Goal: Task Accomplishment & Management: Use online tool/utility

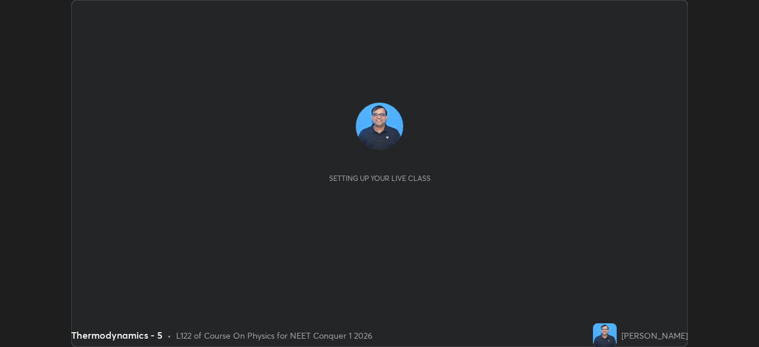
scroll to position [347, 758]
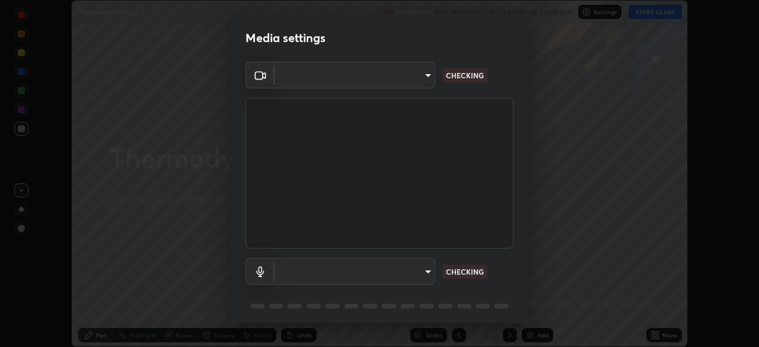
type input "6c2cbd707de14d6f22ad6aa38dcece7be3c4addb00b53b9d4bb55d2e14cdbb5a"
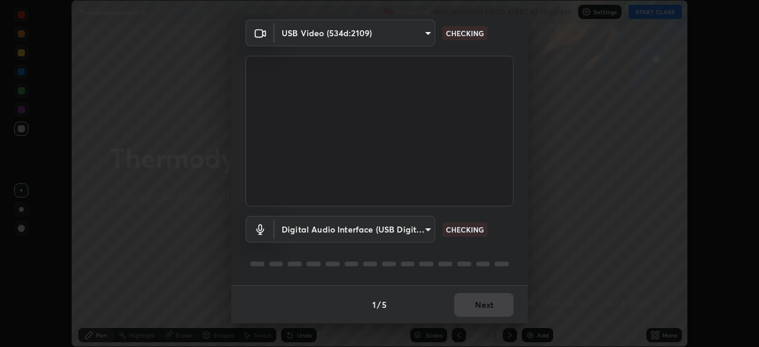
click at [420, 234] on body "Erase all Thermodynamics - 5 Recording WAS SCHEDULED TO START AT 10:45 AM Setti…" at bounding box center [379, 173] width 759 height 347
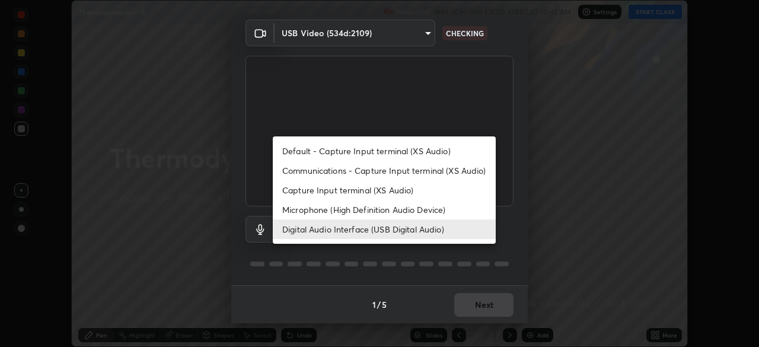
click at [404, 213] on li "Microphone (High Definition Audio Device)" at bounding box center [384, 210] width 223 height 20
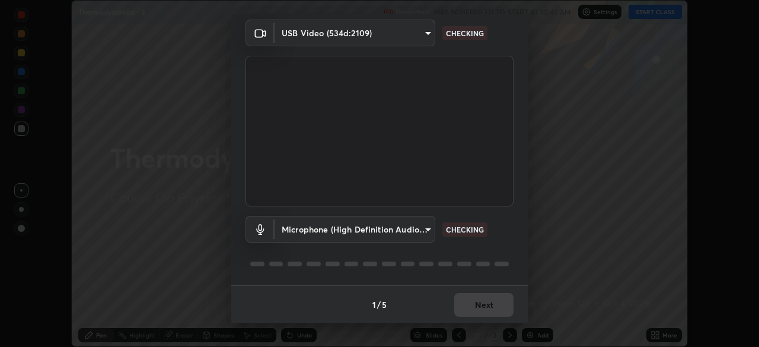
click at [422, 235] on body "Erase all Thermodynamics - 5 Recording WAS SCHEDULED TO START AT 10:45 AM Setti…" at bounding box center [379, 173] width 759 height 347
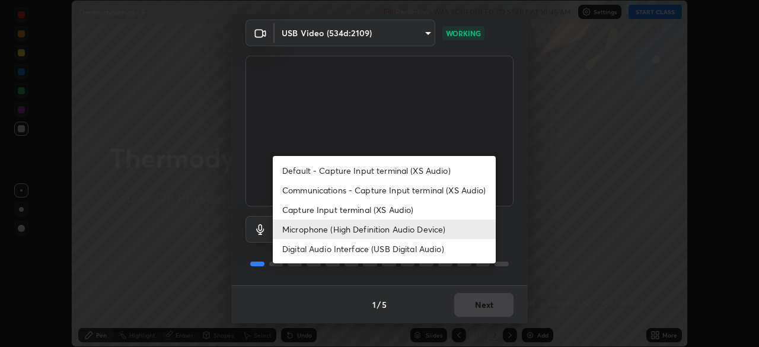
click at [414, 251] on li "Digital Audio Interface (USB Digital Audio)" at bounding box center [384, 249] width 223 height 20
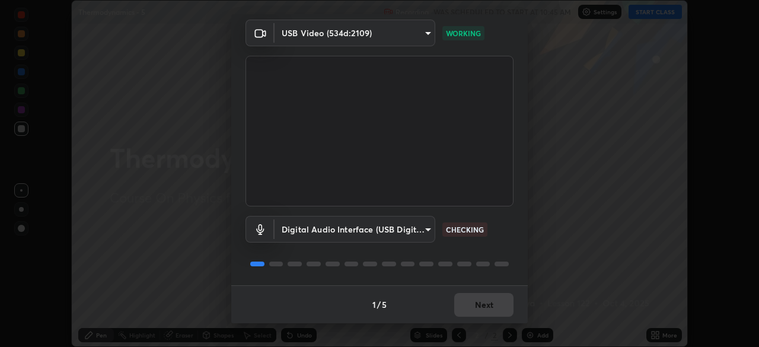
type input "c108463416e0f654911d3f2d5d8dc70540b561df972e8d28c90434f423b2e045"
click at [494, 302] on button "Next" at bounding box center [483, 305] width 59 height 24
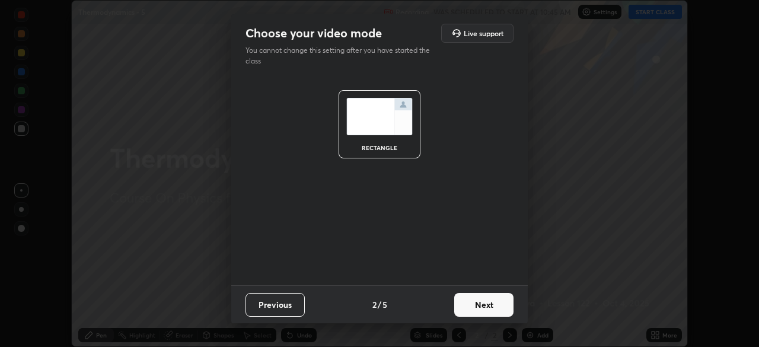
click at [495, 308] on button "Next" at bounding box center [483, 305] width 59 height 24
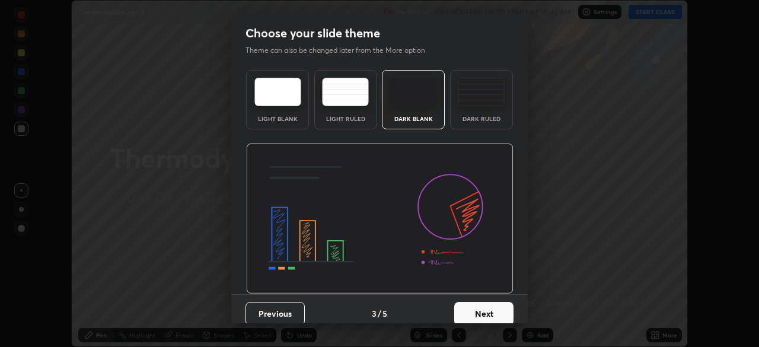
click at [499, 311] on button "Next" at bounding box center [483, 314] width 59 height 24
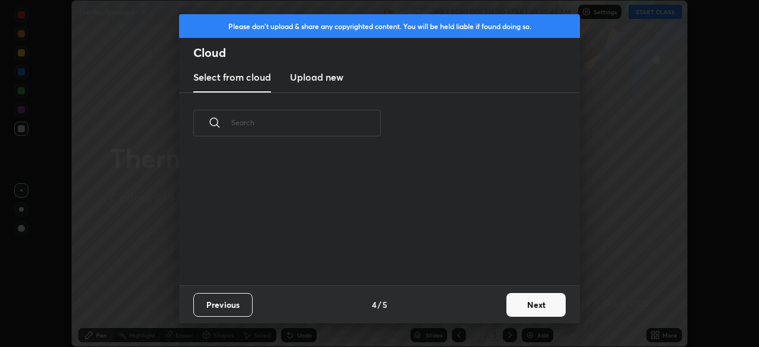
click at [528, 304] on button "Next" at bounding box center [535, 305] width 59 height 24
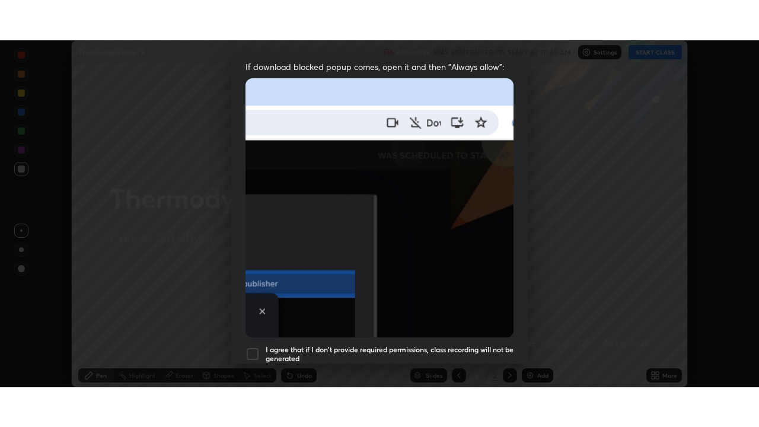
scroll to position [284, 0]
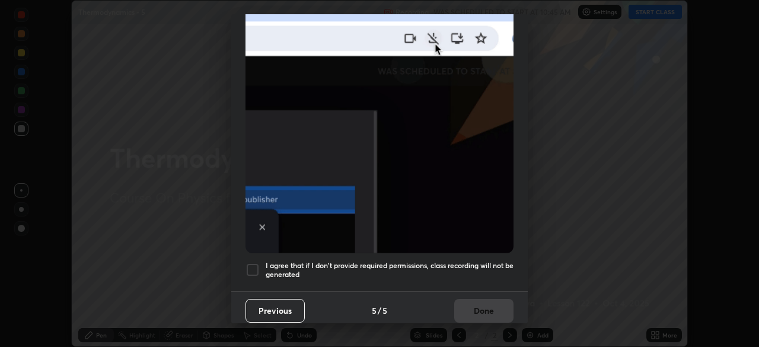
click at [443, 261] on h5 "I agree that if I don't provide required permissions, class recording will not …" at bounding box center [390, 270] width 248 height 18
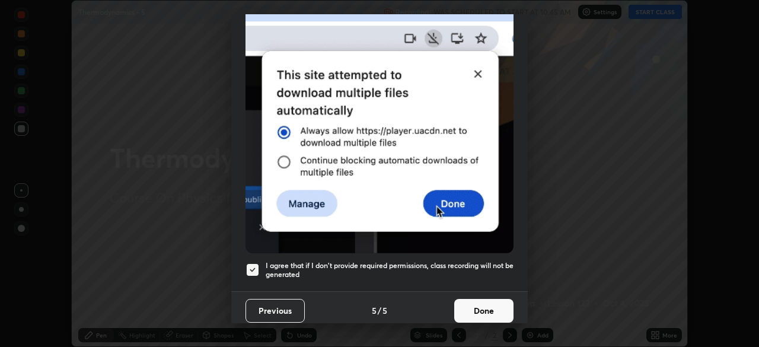
click at [482, 305] on button "Done" at bounding box center [483, 311] width 59 height 24
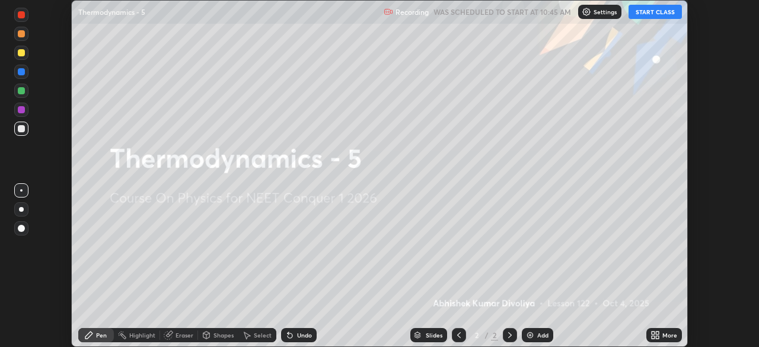
click at [662, 13] on button "START CLASS" at bounding box center [654, 12] width 53 height 14
click at [663, 336] on div "More" at bounding box center [669, 335] width 15 height 6
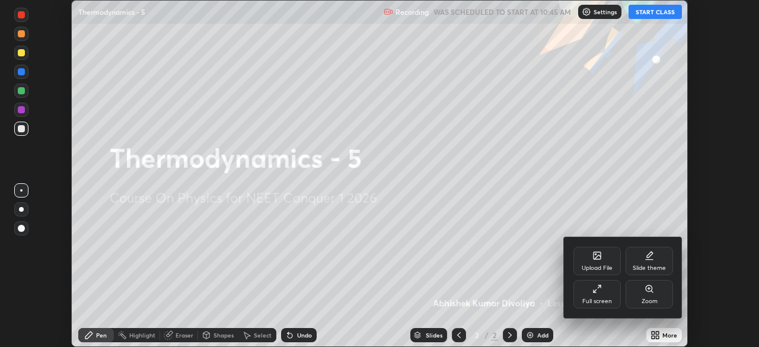
click at [601, 298] on div "Full screen" at bounding box center [597, 301] width 30 height 6
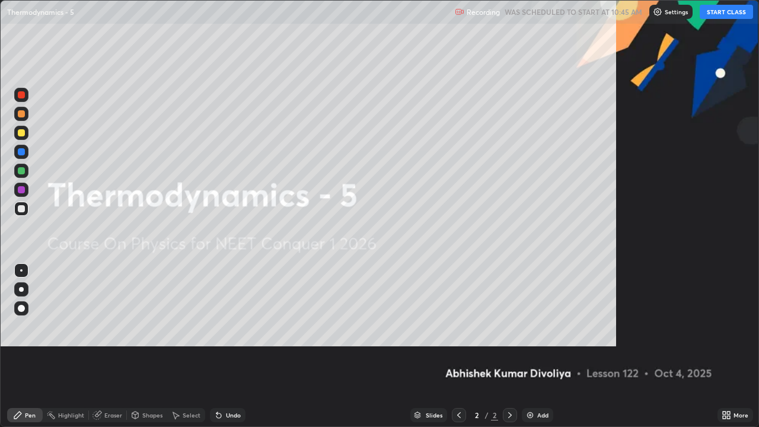
scroll to position [427, 759]
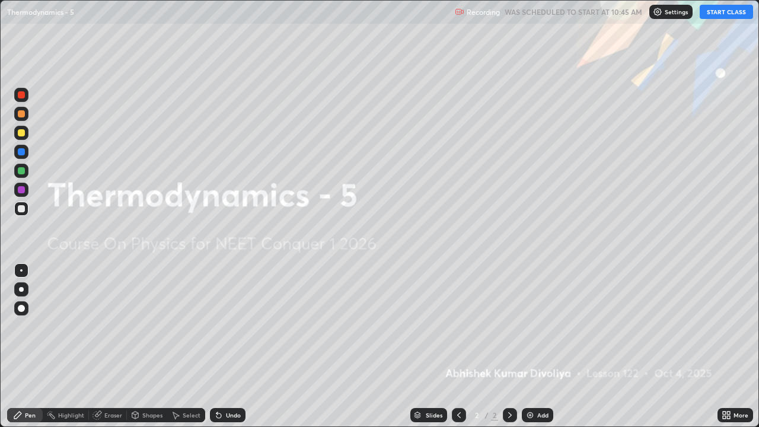
click at [20, 313] on div at bounding box center [21, 308] width 14 height 14
click at [24, 136] on div at bounding box center [21, 132] width 7 height 7
click at [533, 346] on div "Add" at bounding box center [537, 415] width 31 height 14
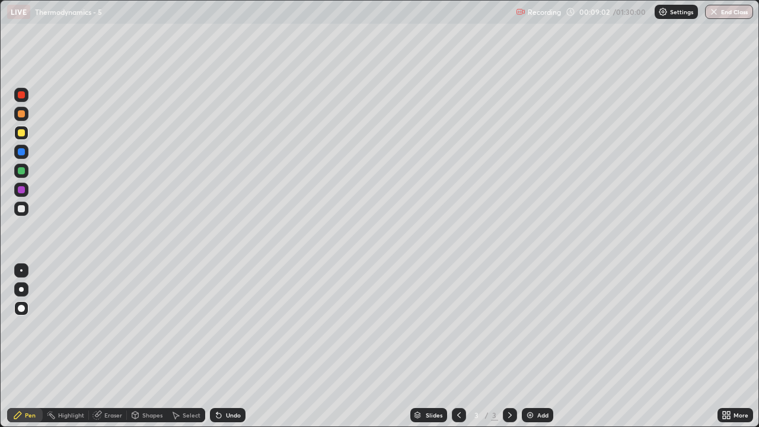
click at [22, 116] on div at bounding box center [21, 113] width 7 height 7
click at [20, 209] on div at bounding box center [21, 208] width 7 height 7
click at [21, 171] on div at bounding box center [21, 170] width 7 height 7
click at [22, 114] on div at bounding box center [21, 113] width 7 height 7
click at [17, 213] on div at bounding box center [21, 209] width 14 height 14
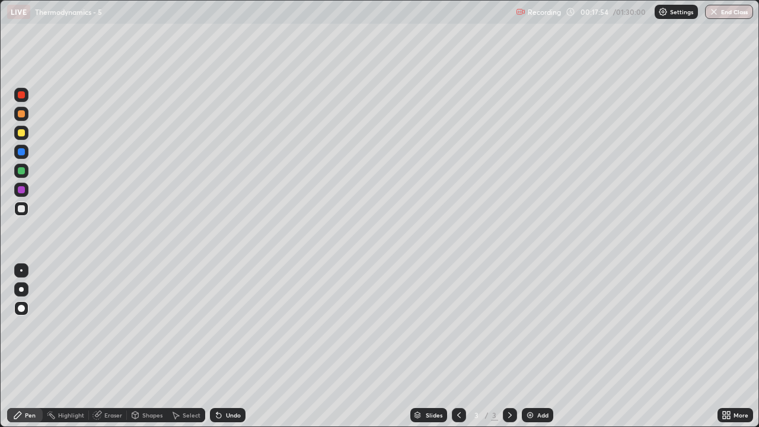
click at [21, 172] on div at bounding box center [21, 170] width 7 height 7
click at [219, 346] on icon at bounding box center [218, 415] width 5 height 5
click at [534, 346] on div "Add" at bounding box center [537, 415] width 31 height 14
click at [25, 212] on div at bounding box center [21, 209] width 14 height 14
click at [21, 211] on div at bounding box center [21, 208] width 7 height 7
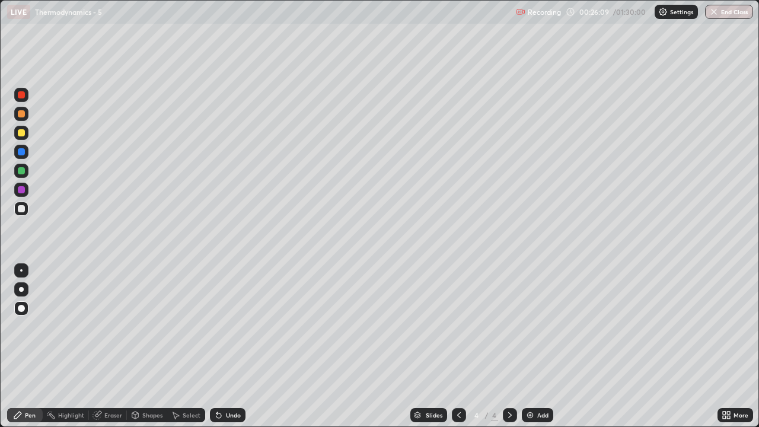
click at [21, 133] on div at bounding box center [21, 132] width 7 height 7
click at [538, 346] on div "Add" at bounding box center [542, 415] width 11 height 6
click at [21, 210] on div at bounding box center [21, 208] width 7 height 7
click at [22, 174] on div at bounding box center [21, 170] width 7 height 7
click at [19, 193] on div at bounding box center [21, 189] width 7 height 7
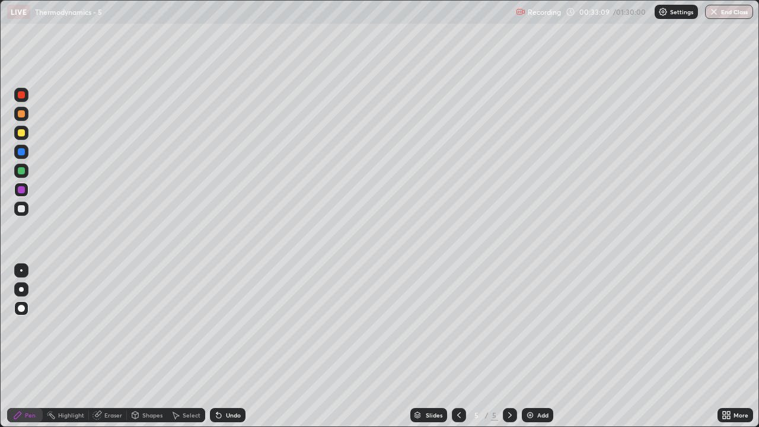
click at [22, 173] on div at bounding box center [21, 170] width 7 height 7
click at [456, 346] on icon at bounding box center [458, 414] width 9 height 9
click at [459, 346] on icon at bounding box center [458, 414] width 9 height 9
click at [512, 346] on div at bounding box center [510, 415] width 14 height 24
click at [509, 346] on icon at bounding box center [510, 415] width 4 height 6
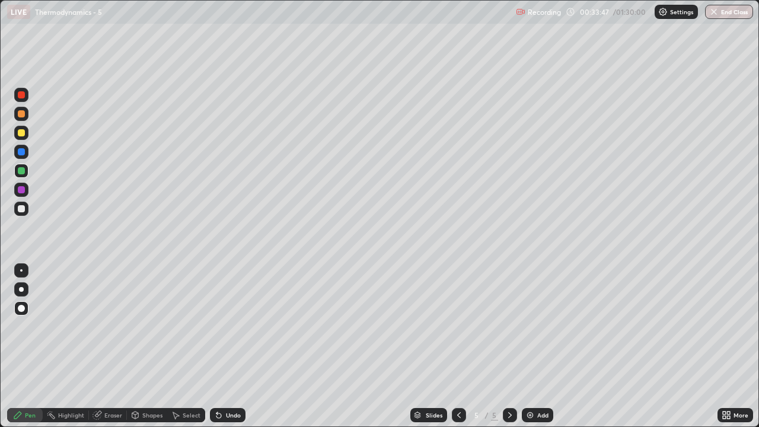
click at [21, 210] on div at bounding box center [21, 208] width 7 height 7
click at [532, 346] on img at bounding box center [529, 414] width 9 height 9
click at [22, 136] on div at bounding box center [21, 132] width 7 height 7
click at [153, 346] on div "Shapes" at bounding box center [152, 415] width 20 height 6
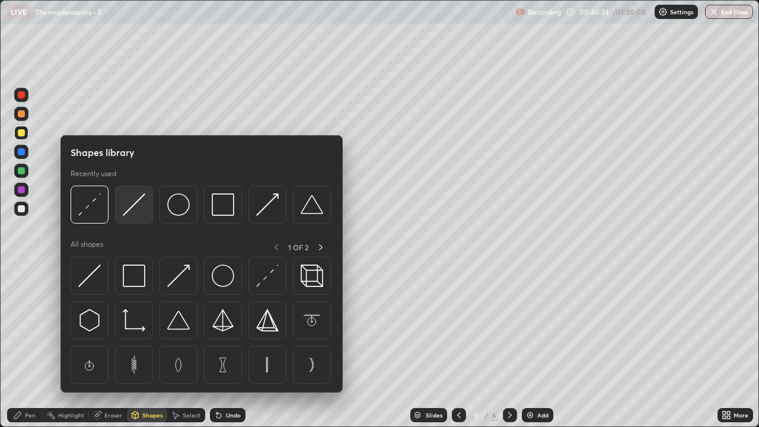
click at [142, 215] on img at bounding box center [134, 204] width 23 height 23
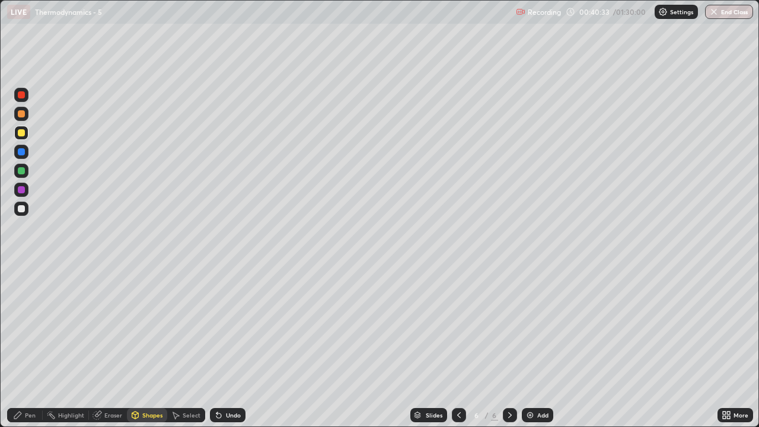
click at [30, 346] on div "Pen" at bounding box center [30, 415] width 11 height 6
click at [21, 209] on div at bounding box center [21, 208] width 7 height 7
click at [145, 346] on div "Shapes" at bounding box center [152, 415] width 20 height 6
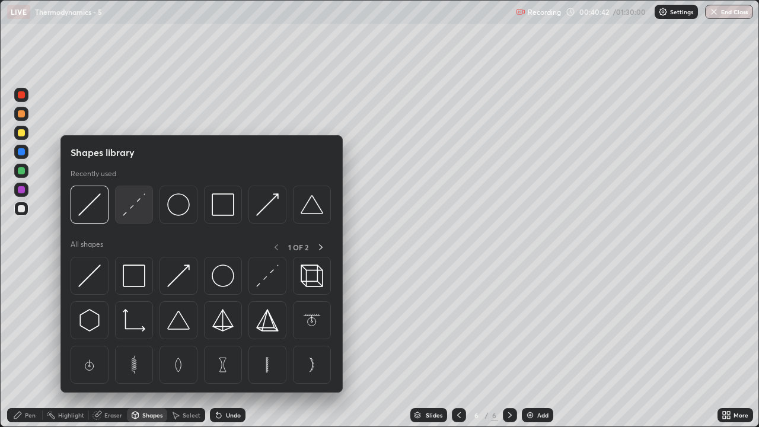
click at [134, 213] on img at bounding box center [134, 204] width 23 height 23
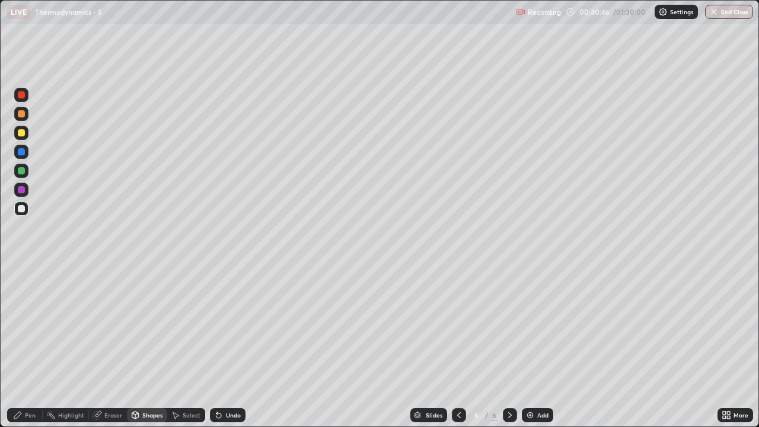
click at [23, 192] on div at bounding box center [21, 189] width 7 height 7
click at [146, 346] on div "Shapes" at bounding box center [152, 415] width 20 height 6
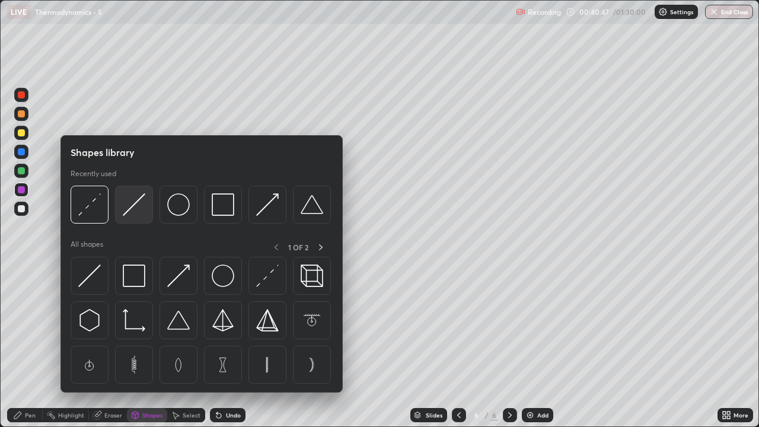
click at [133, 214] on img at bounding box center [134, 204] width 23 height 23
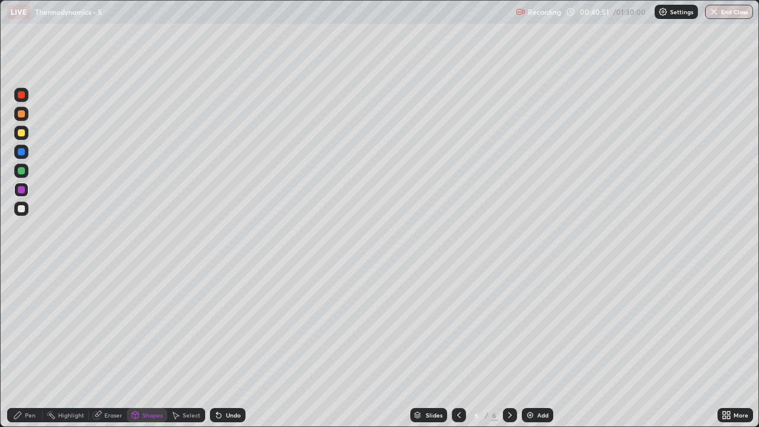
click at [30, 346] on div "Pen" at bounding box center [30, 415] width 11 height 6
click at [24, 208] on div at bounding box center [21, 208] width 7 height 7
click at [24, 172] on div at bounding box center [21, 170] width 7 height 7
click at [21, 114] on div at bounding box center [21, 113] width 7 height 7
click at [21, 210] on div at bounding box center [21, 208] width 7 height 7
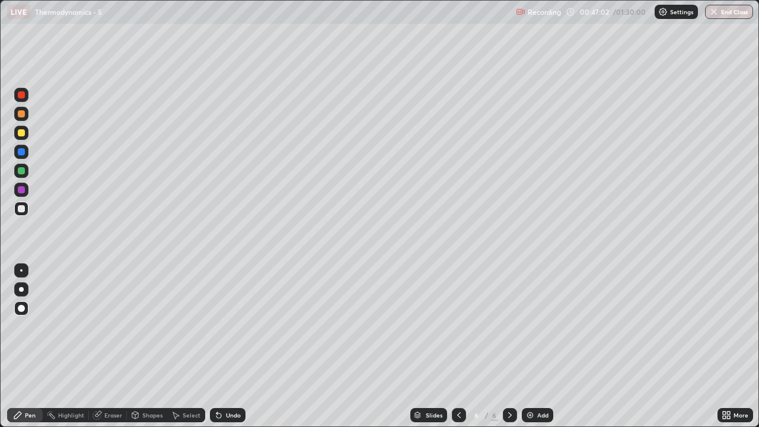
click at [527, 346] on img at bounding box center [529, 414] width 9 height 9
click at [24, 133] on div at bounding box center [21, 132] width 7 height 7
click at [236, 346] on div "Undo" at bounding box center [233, 415] width 15 height 6
click at [21, 207] on div at bounding box center [21, 208] width 7 height 7
click at [27, 173] on div at bounding box center [21, 171] width 14 height 14
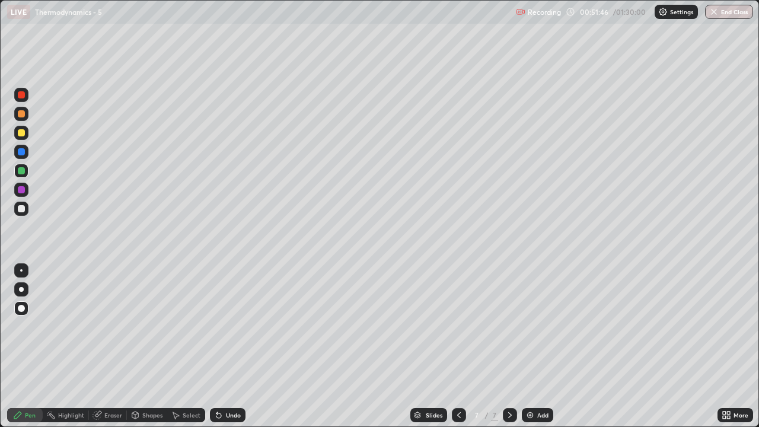
click at [20, 207] on div at bounding box center [21, 208] width 7 height 7
click at [234, 346] on div "Undo" at bounding box center [233, 415] width 15 height 6
click at [236, 346] on div "Undo" at bounding box center [233, 415] width 15 height 6
click at [237, 346] on div "Undo" at bounding box center [228, 415] width 36 height 14
click at [535, 346] on div "Add" at bounding box center [537, 415] width 31 height 14
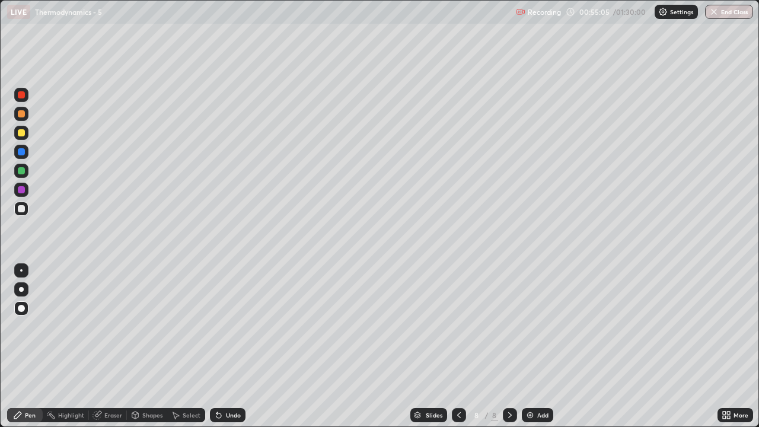
click at [143, 346] on div "Shapes" at bounding box center [152, 415] width 20 height 6
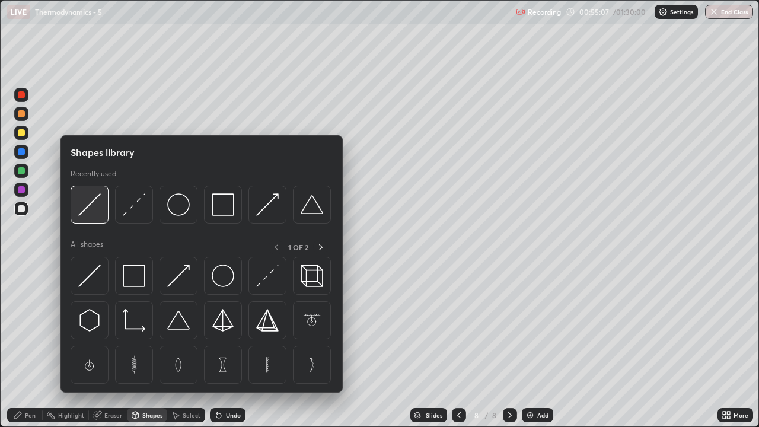
click at [97, 215] on img at bounding box center [89, 204] width 23 height 23
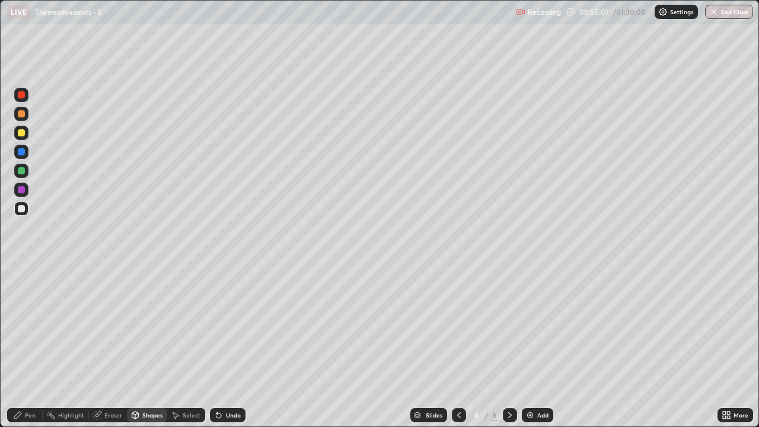
click at [23, 139] on div at bounding box center [21, 133] width 14 height 14
click at [29, 346] on div "Pen" at bounding box center [30, 415] width 11 height 6
click at [21, 171] on div at bounding box center [21, 170] width 7 height 7
click at [151, 346] on div "Shapes" at bounding box center [152, 415] width 20 height 6
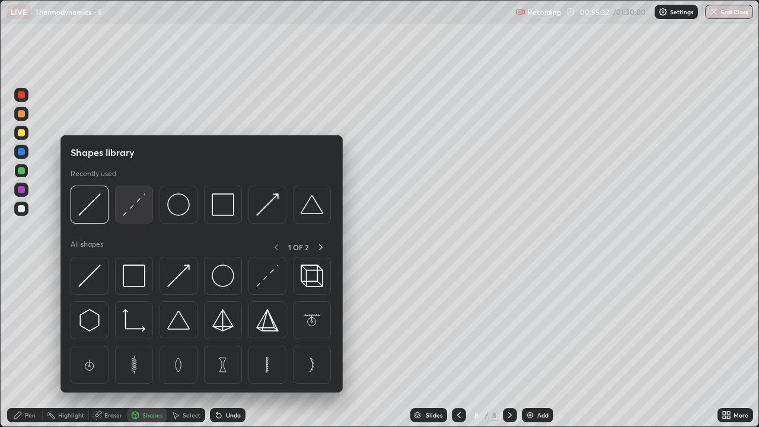
click at [136, 214] on img at bounding box center [134, 204] width 23 height 23
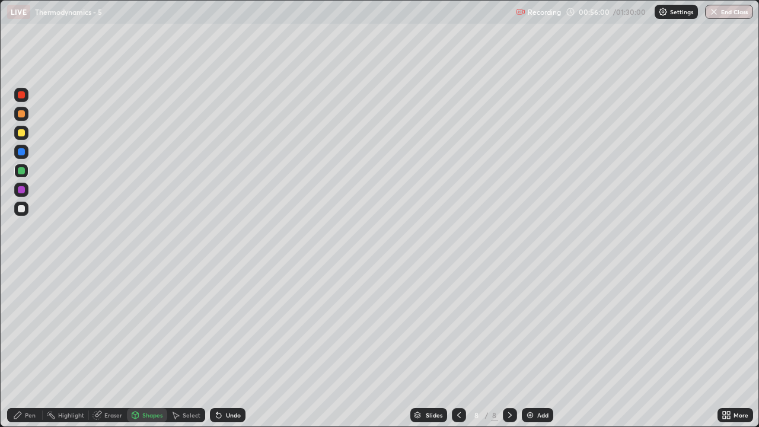
click at [20, 209] on div at bounding box center [21, 208] width 7 height 7
click at [229, 346] on div "Undo" at bounding box center [228, 415] width 36 height 14
click at [34, 346] on div "Pen" at bounding box center [30, 415] width 11 height 6
click at [154, 346] on div "Shapes" at bounding box center [147, 415] width 40 height 14
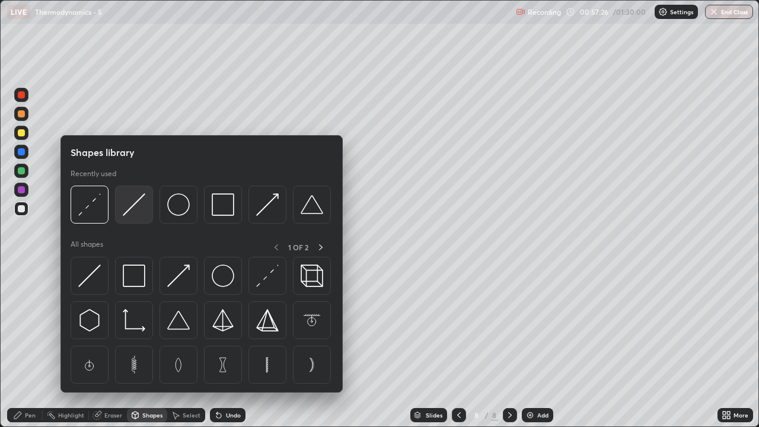
click at [141, 213] on img at bounding box center [134, 204] width 23 height 23
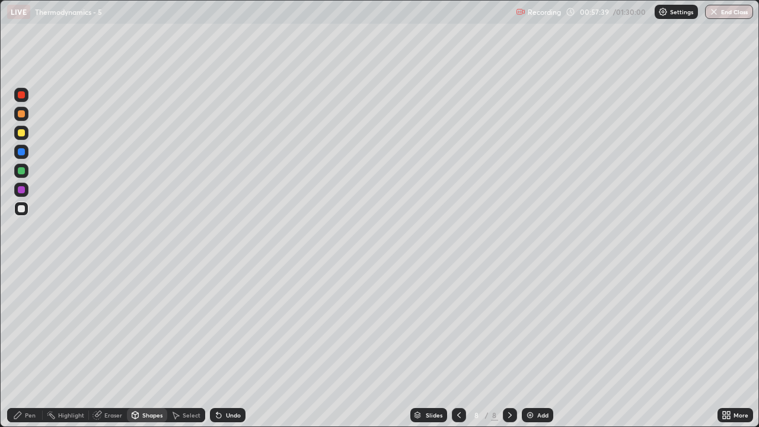
click at [21, 133] on div at bounding box center [21, 132] width 7 height 7
click at [34, 346] on div "Pen" at bounding box center [30, 415] width 11 height 6
click at [23, 173] on div at bounding box center [21, 170] width 7 height 7
click at [21, 212] on div at bounding box center [21, 208] width 7 height 7
click at [223, 346] on div "Undo" at bounding box center [228, 415] width 36 height 14
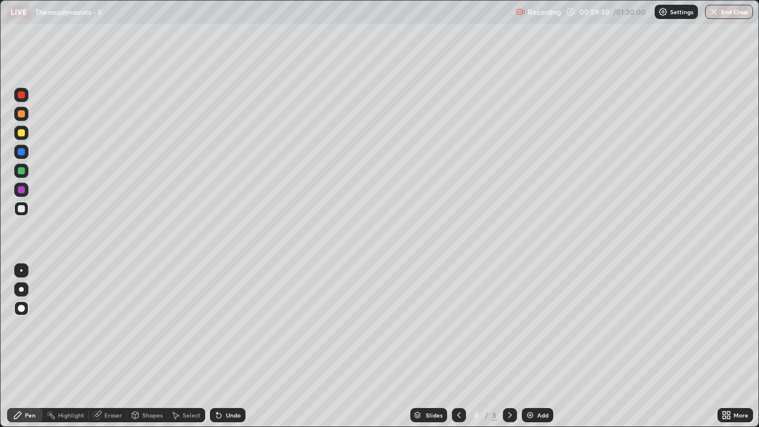
click at [224, 346] on div "Undo" at bounding box center [228, 415] width 36 height 14
click at [20, 194] on div at bounding box center [21, 190] width 14 height 14
click at [27, 174] on div at bounding box center [21, 171] width 14 height 14
click at [23, 210] on div at bounding box center [21, 208] width 7 height 7
click at [531, 346] on div "Add" at bounding box center [537, 415] width 31 height 14
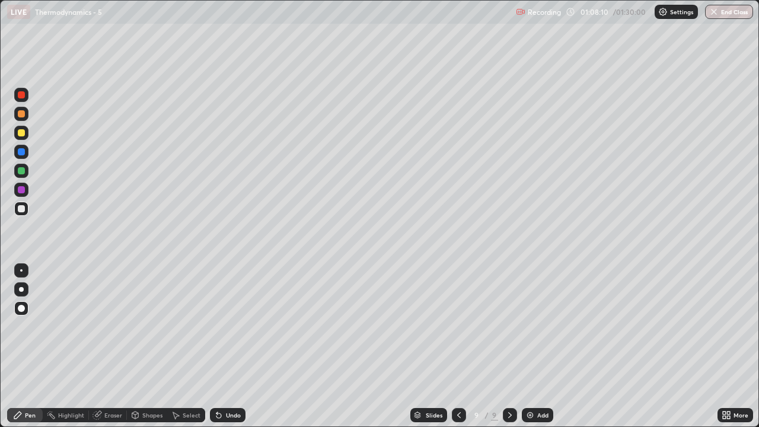
click at [148, 346] on div "Shapes" at bounding box center [152, 415] width 20 height 6
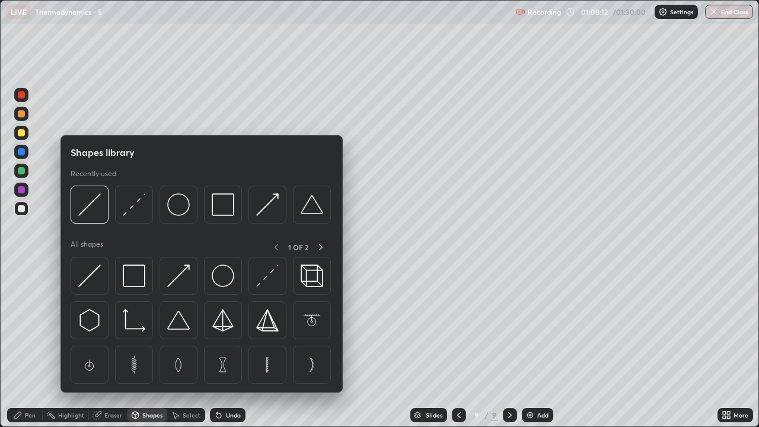
click at [24, 134] on div at bounding box center [21, 132] width 7 height 7
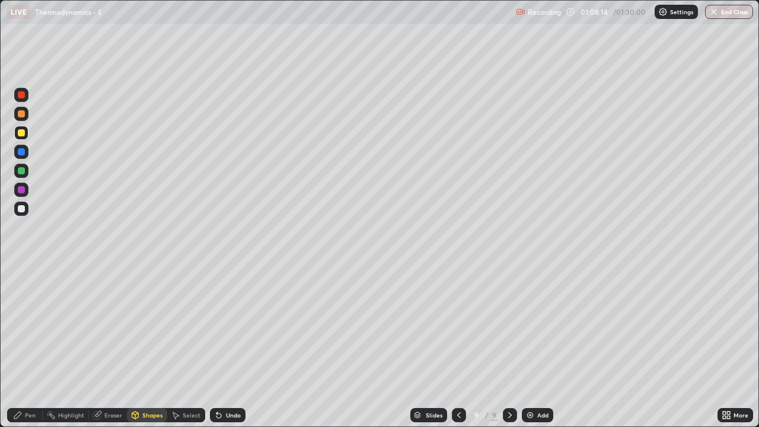
click at [28, 346] on div "Pen" at bounding box center [25, 415] width 36 height 14
click at [149, 346] on div "Shapes" at bounding box center [152, 415] width 20 height 6
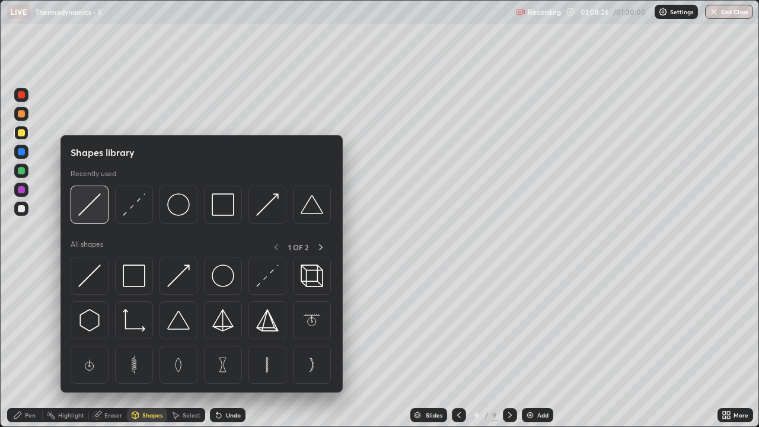
click at [97, 210] on img at bounding box center [89, 204] width 23 height 23
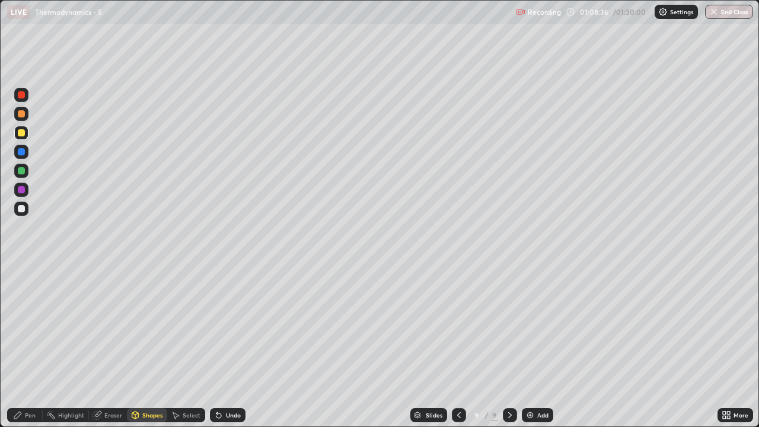
click at [31, 346] on div "Pen" at bounding box center [30, 415] width 11 height 6
click at [146, 346] on div "Shapes" at bounding box center [152, 415] width 20 height 6
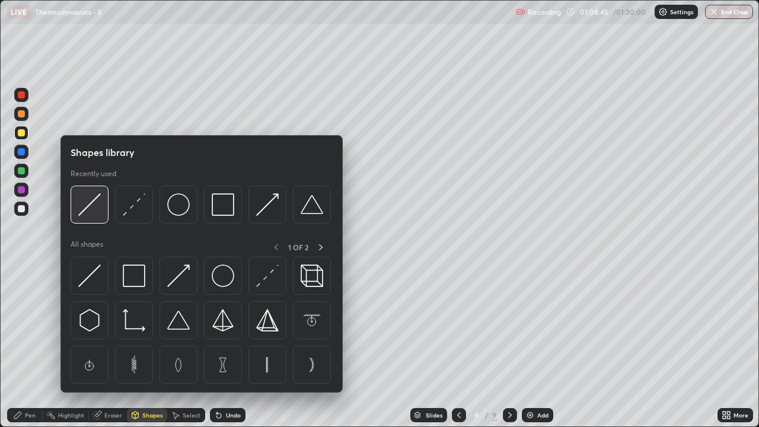
click at [104, 212] on div at bounding box center [90, 205] width 38 height 38
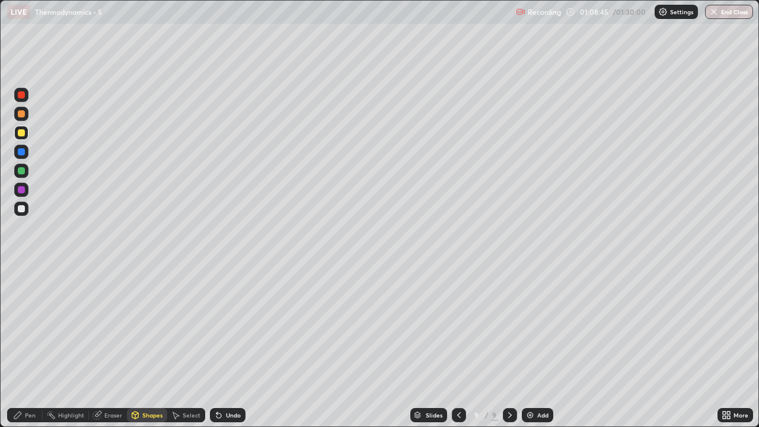
click at [22, 171] on div at bounding box center [21, 170] width 7 height 7
click at [35, 346] on div "Pen" at bounding box center [30, 415] width 11 height 6
click at [146, 346] on div "Shapes" at bounding box center [152, 415] width 20 height 6
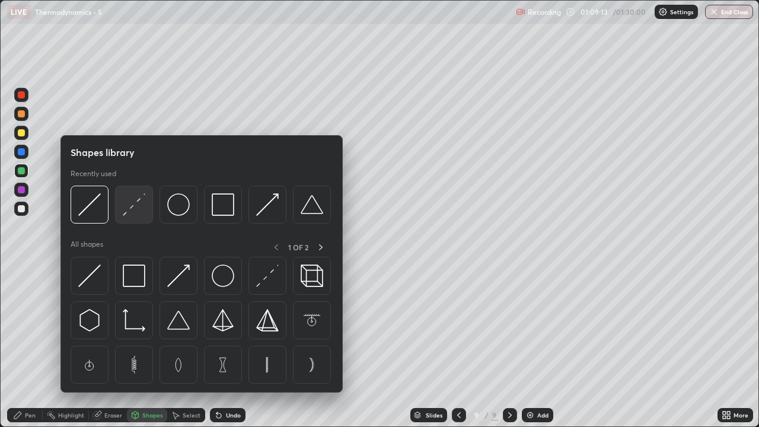
click at [142, 212] on img at bounding box center [134, 204] width 23 height 23
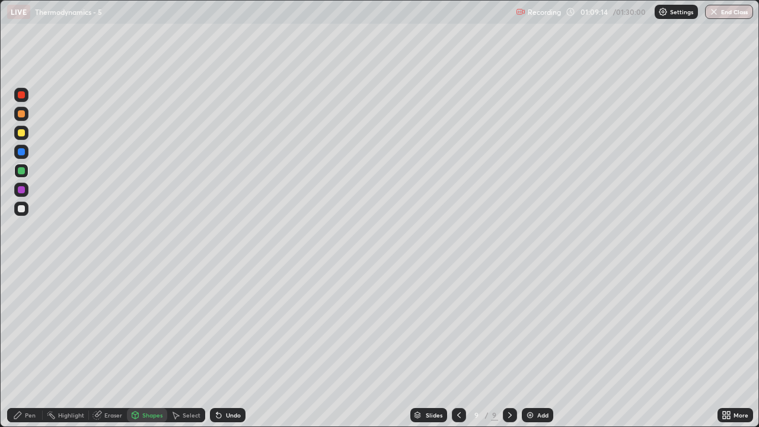
click at [27, 210] on div at bounding box center [21, 209] width 14 height 14
click at [31, 346] on div "Pen" at bounding box center [25, 415] width 36 height 14
click at [22, 114] on div at bounding box center [21, 113] width 7 height 7
click at [20, 209] on div at bounding box center [21, 208] width 7 height 7
click at [229, 346] on div "Undo" at bounding box center [233, 415] width 15 height 6
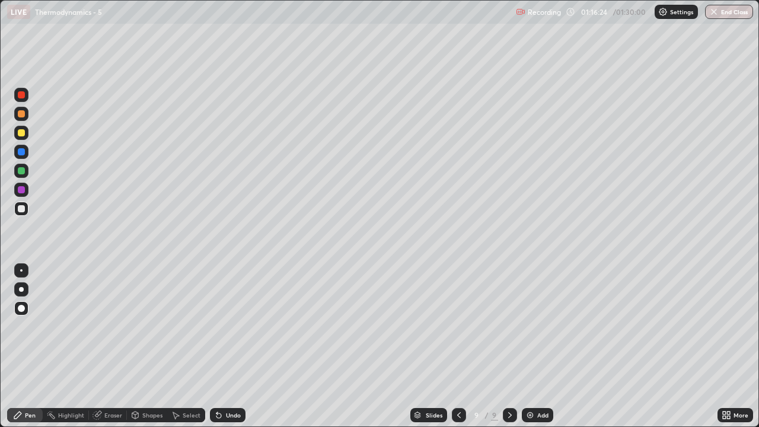
click at [18, 191] on div at bounding box center [21, 189] width 7 height 7
click at [19, 209] on div at bounding box center [21, 208] width 7 height 7
click at [19, 135] on div at bounding box center [21, 132] width 7 height 7
click at [20, 210] on div at bounding box center [21, 208] width 7 height 7
click at [529, 346] on img at bounding box center [529, 414] width 9 height 9
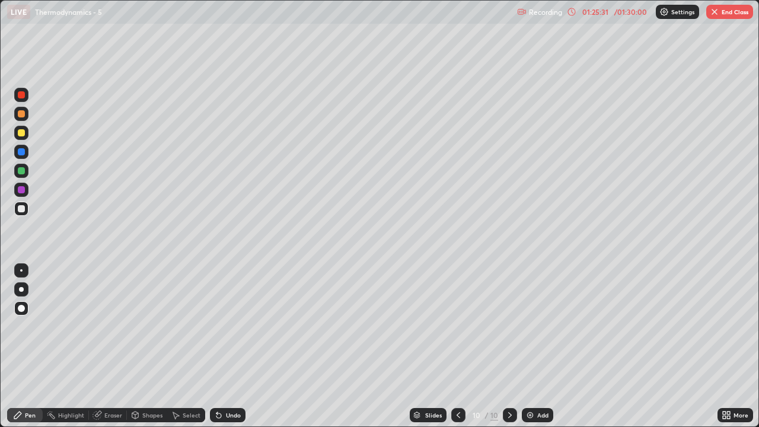
click at [24, 135] on div at bounding box center [21, 132] width 7 height 7
click at [20, 212] on div at bounding box center [21, 208] width 7 height 7
click at [21, 173] on div at bounding box center [21, 170] width 7 height 7
click at [21, 190] on div at bounding box center [21, 189] width 7 height 7
click at [24, 206] on div at bounding box center [21, 208] width 7 height 7
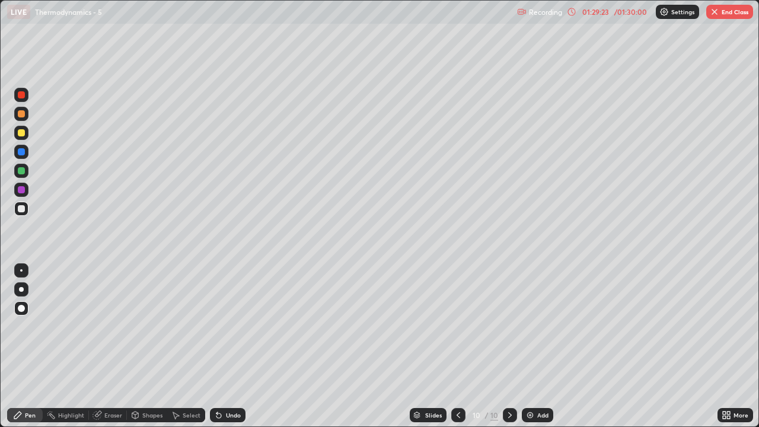
click at [731, 15] on button "End Class" at bounding box center [729, 12] width 47 height 14
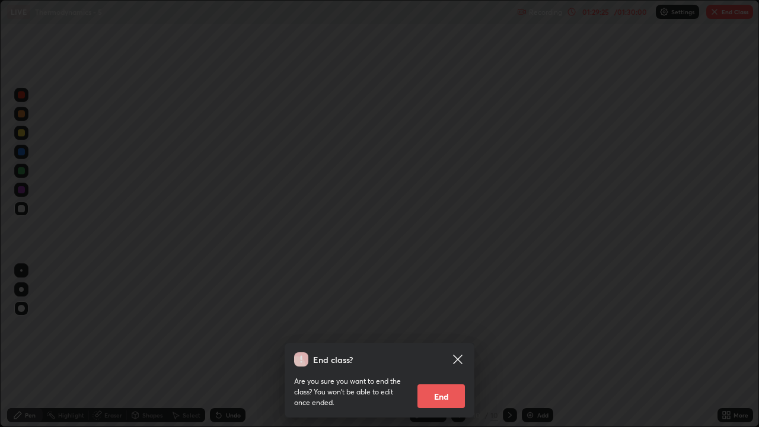
click at [449, 346] on button "End" at bounding box center [440, 396] width 47 height 24
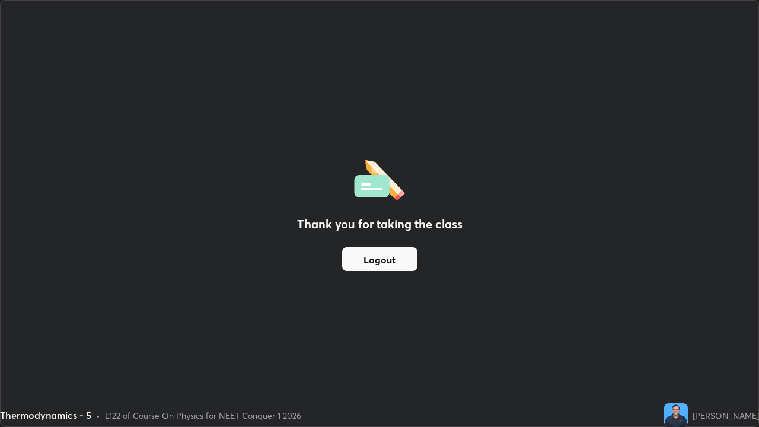
click at [386, 262] on button "Logout" at bounding box center [379, 259] width 75 height 24
